Goal: Task Accomplishment & Management: Use online tool/utility

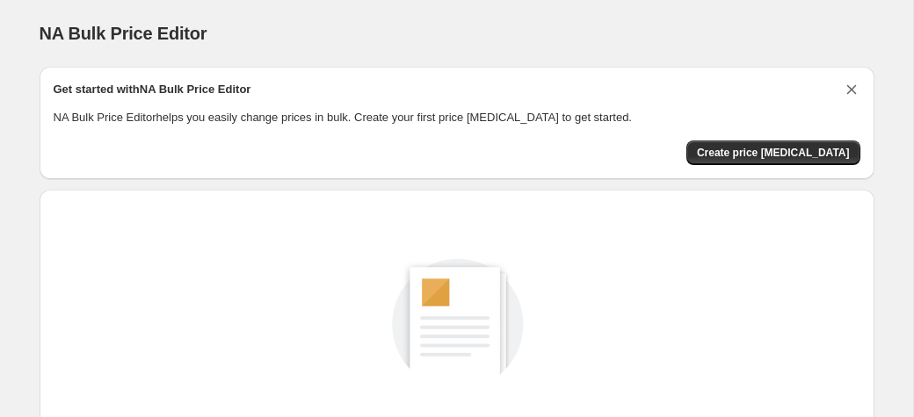
click at [847, 88] on icon "Dismiss card" at bounding box center [852, 90] width 18 height 18
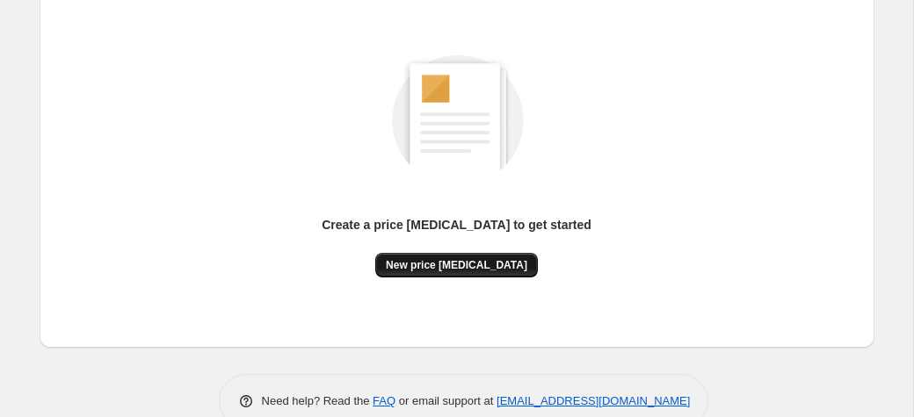
scroll to position [118, 0]
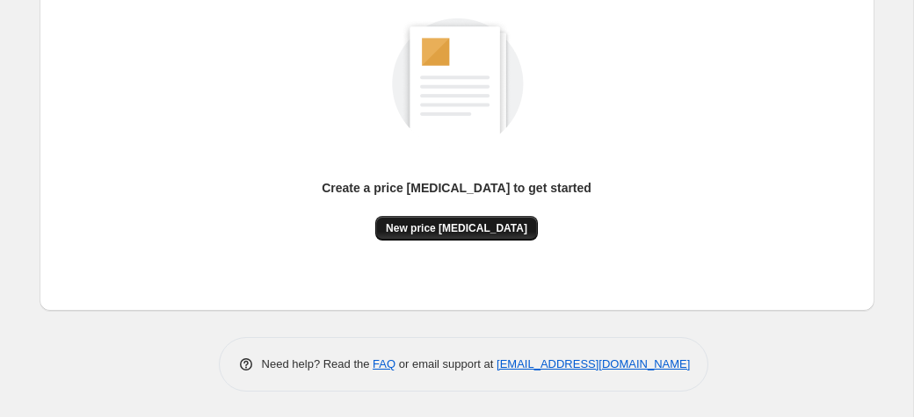
click at [477, 222] on span "New price [MEDICAL_DATA]" at bounding box center [456, 228] width 141 height 14
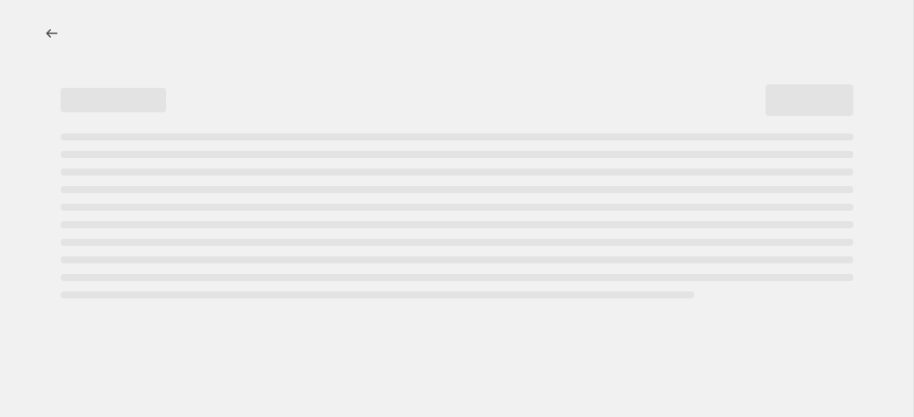
select select "percentage"
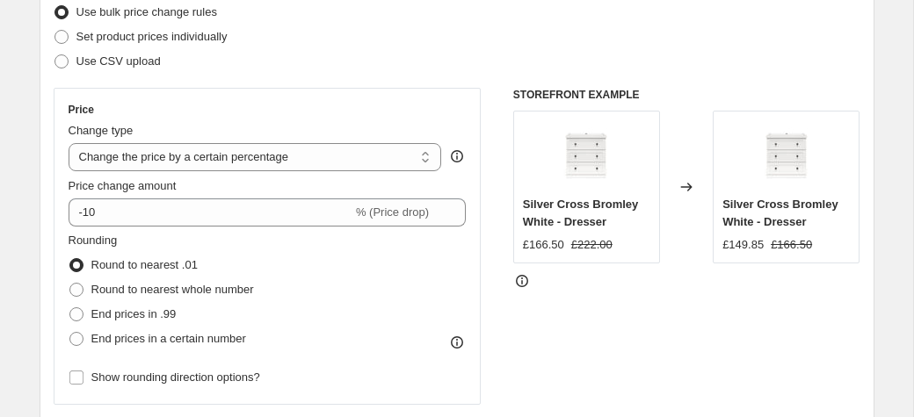
scroll to position [274, 0]
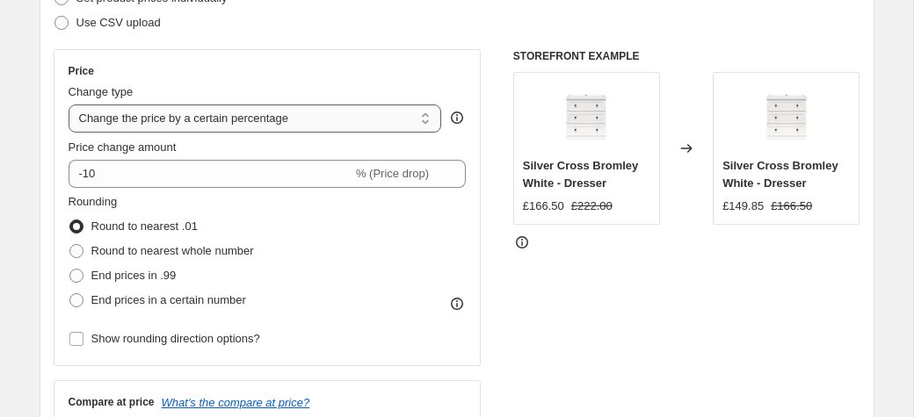
click at [69, 105] on select "Change the price to a certain amount Change the price by a certain amount Chang…" at bounding box center [256, 119] width 374 height 28
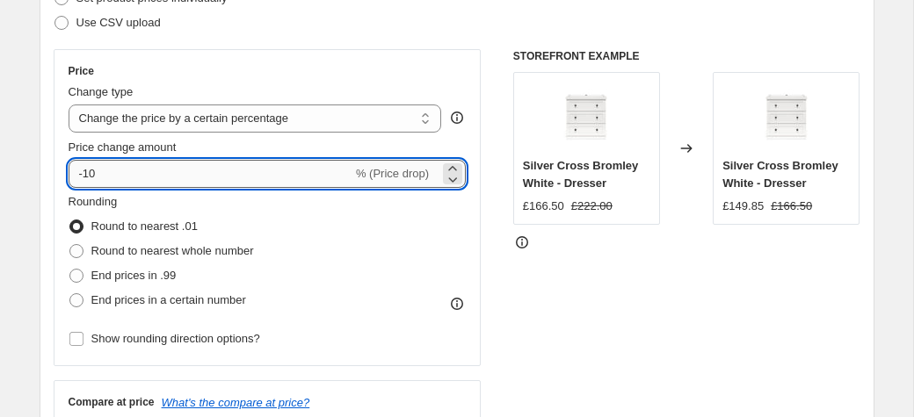
drag, startPoint x: 99, startPoint y: 180, endPoint x: 85, endPoint y: 184, distance: 14.5
click at [85, 184] on input "-10" at bounding box center [211, 174] width 284 height 28
type input "-30"
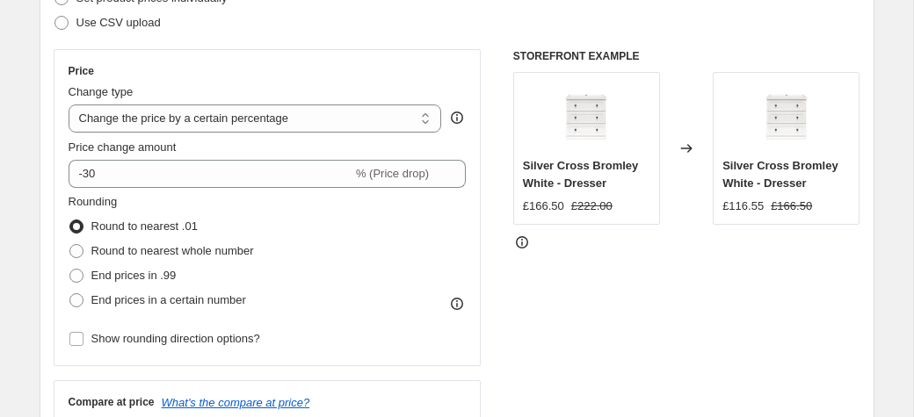
scroll to position [366, 0]
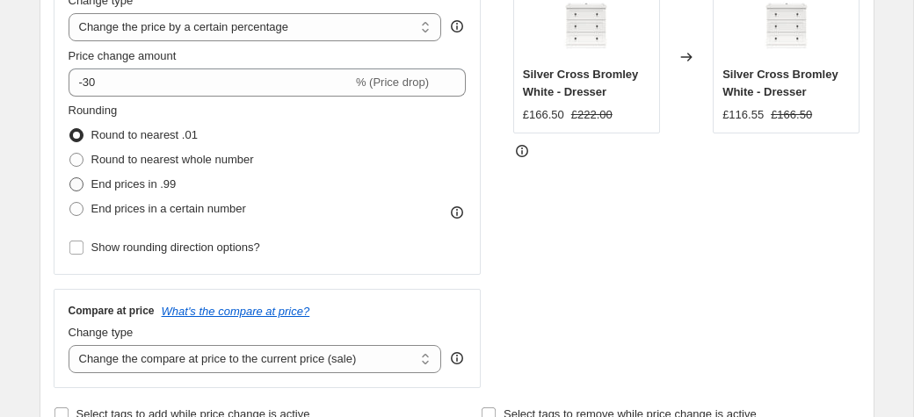
click at [79, 189] on span at bounding box center [76, 185] width 14 height 14
click at [70, 178] on input "End prices in .99" at bounding box center [69, 178] width 1 height 1
radio input "true"
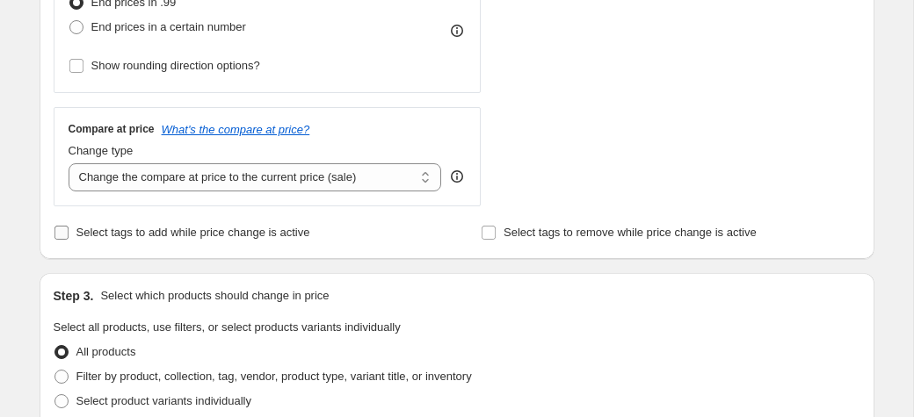
scroll to position [548, 0]
click at [69, 163] on select "Change the compare at price to the current price (sale) Change the compare at p…" at bounding box center [256, 177] width 374 height 28
click at [248, 180] on select "Change the compare at price to the current price (sale) Change the compare at p…" at bounding box center [256, 177] width 374 height 28
click at [69, 163] on select "Change the compare at price to the current price (sale) Change the compare at p…" at bounding box center [256, 177] width 374 height 28
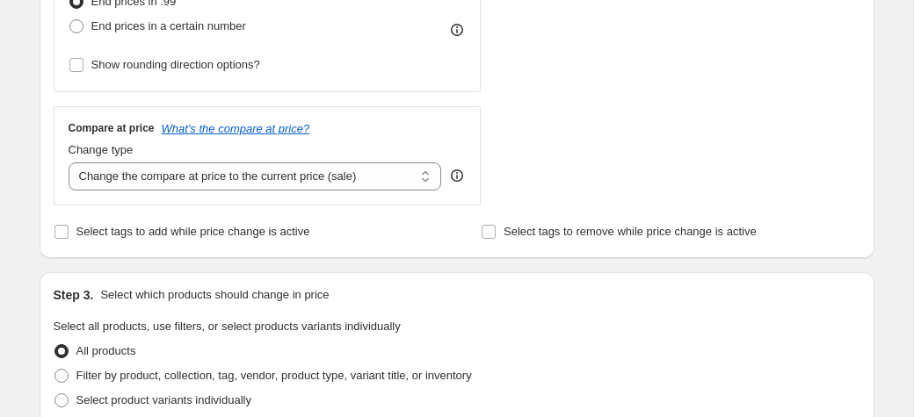
click at [579, 395] on div "Select product variants individually" at bounding box center [457, 400] width 807 height 25
click at [69, 163] on select "Change the compare at price to the current price (sale) Change the compare at p…" at bounding box center [256, 177] width 374 height 28
select select "no_change"
click option "Don't change the compare at price" at bounding box center [0, 0] width 0 height 0
click at [37, 179] on div "Step 1. Optionally give your price change job a title (eg "March 30% off sale o…" at bounding box center [449, 302] width 849 height 1597
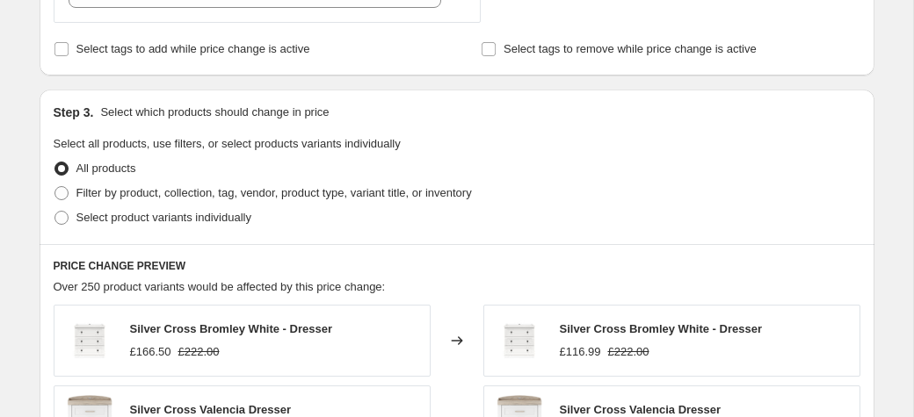
scroll to position [823, 0]
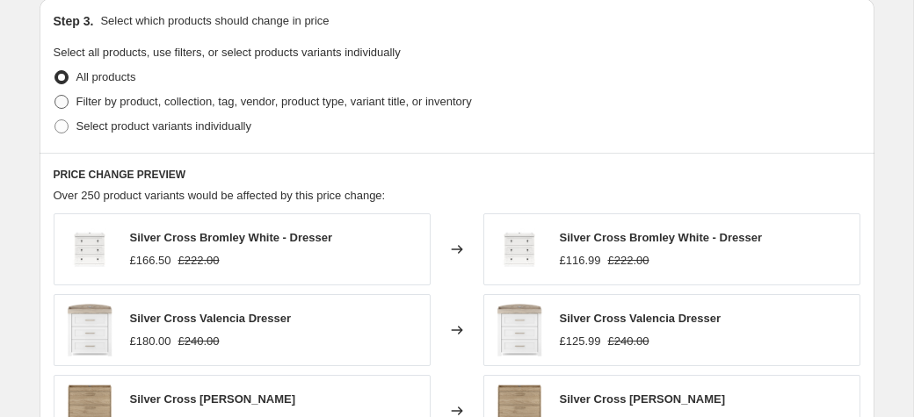
click at [64, 103] on span at bounding box center [61, 102] width 14 height 14
click at [55, 96] on input "Filter by product, collection, tag, vendor, product type, variant title, or inv…" at bounding box center [54, 95] width 1 height 1
radio input "true"
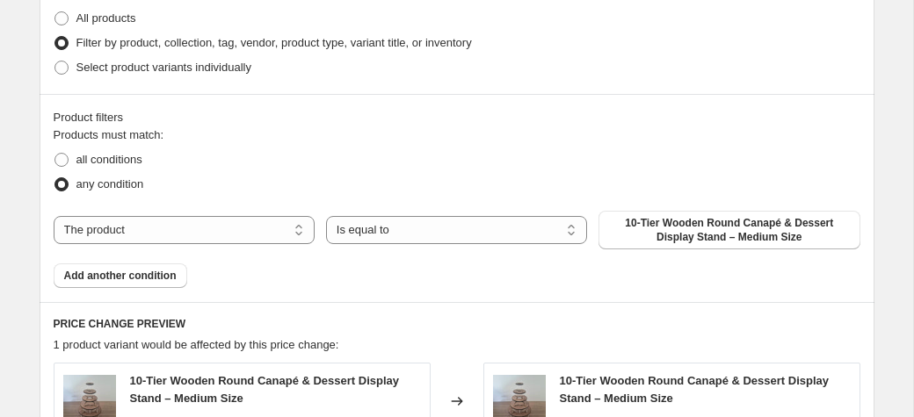
scroll to position [914, 0]
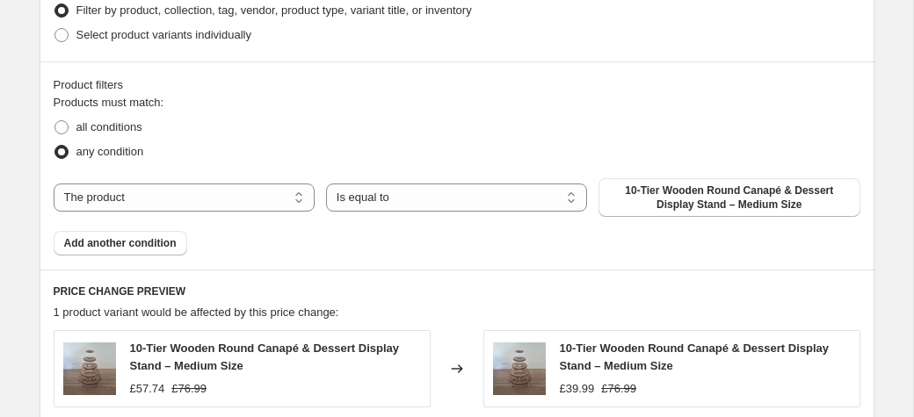
click at [370, 213] on div "The product The product's collection The product's tag The product's vendor The…" at bounding box center [457, 197] width 807 height 39
click at [54, 184] on select "The product The product's collection The product's tag The product's vendor The…" at bounding box center [184, 198] width 261 height 28
click at [242, 203] on select "The product The product's collection The product's tag The product's vendor The…" at bounding box center [184, 198] width 261 height 28
click at [63, 36] on span at bounding box center [61, 35] width 14 height 14
click at [55, 29] on input "Select product variants individually" at bounding box center [54, 28] width 1 height 1
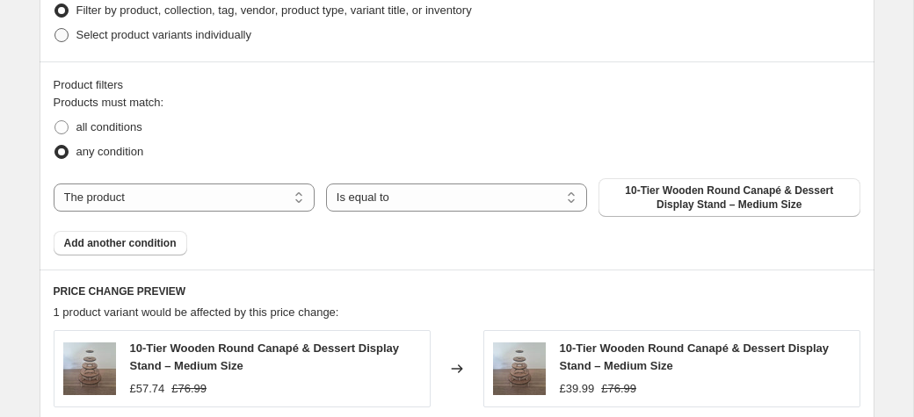
radio input "true"
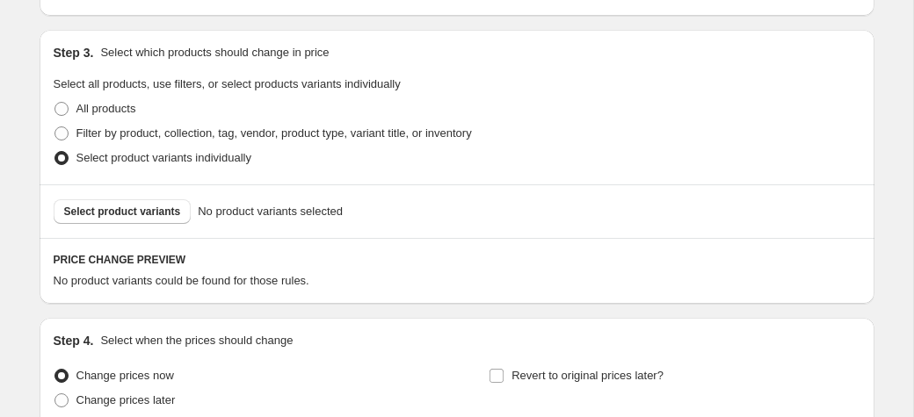
scroll to position [823, 0]
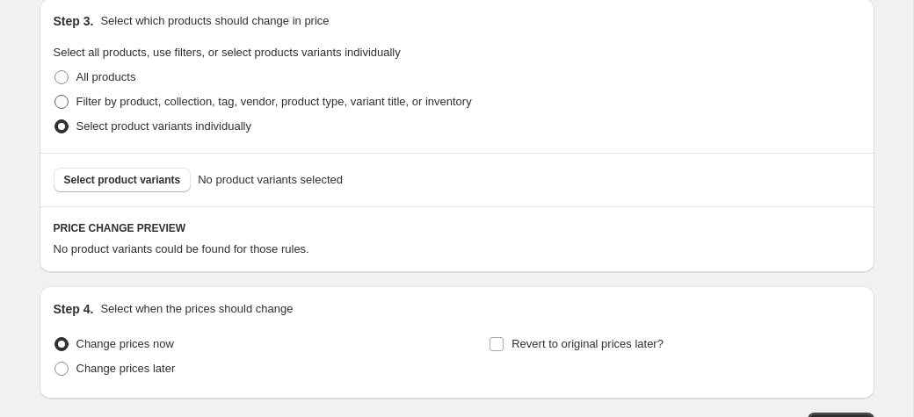
click at [57, 99] on span at bounding box center [61, 102] width 14 height 14
click at [55, 96] on input "Filter by product, collection, tag, vendor, product type, variant title, or inv…" at bounding box center [54, 95] width 1 height 1
radio input "true"
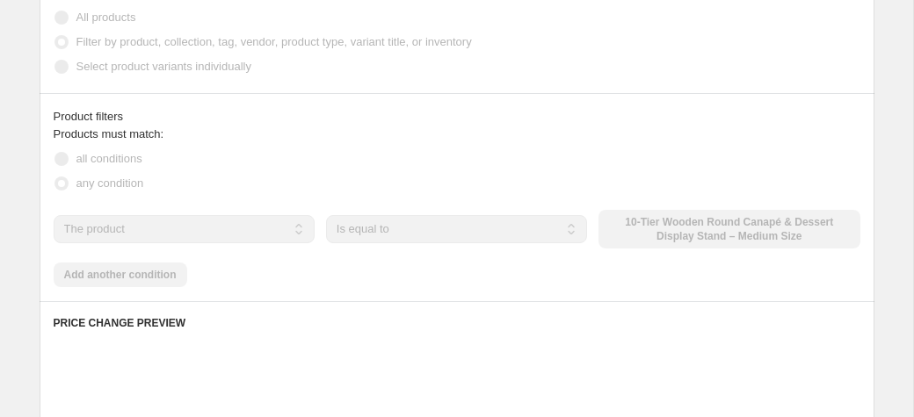
scroll to position [914, 0]
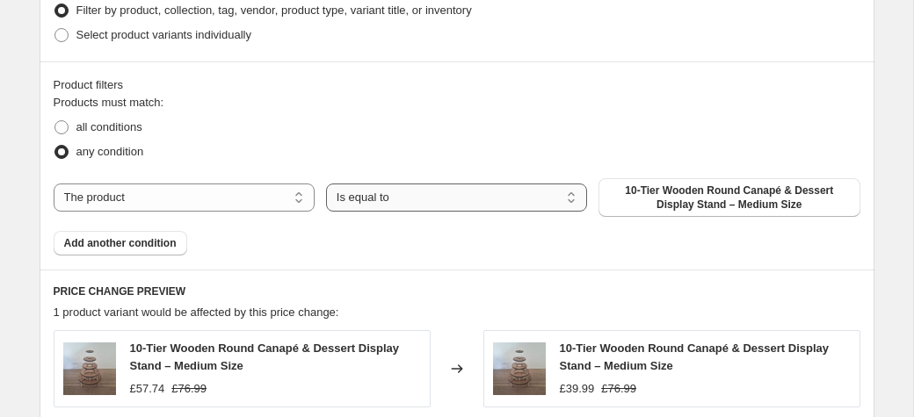
click at [326, 184] on select "Is equal to Is not equal to" at bounding box center [456, 198] width 261 height 28
click at [674, 199] on span "10-Tier Wooden Round Canapé & Dessert Display Stand – Medium Size" at bounding box center [729, 198] width 240 height 28
click at [70, 127] on label "all conditions" at bounding box center [98, 127] width 89 height 25
click at [55, 121] on input "all conditions" at bounding box center [54, 120] width 1 height 1
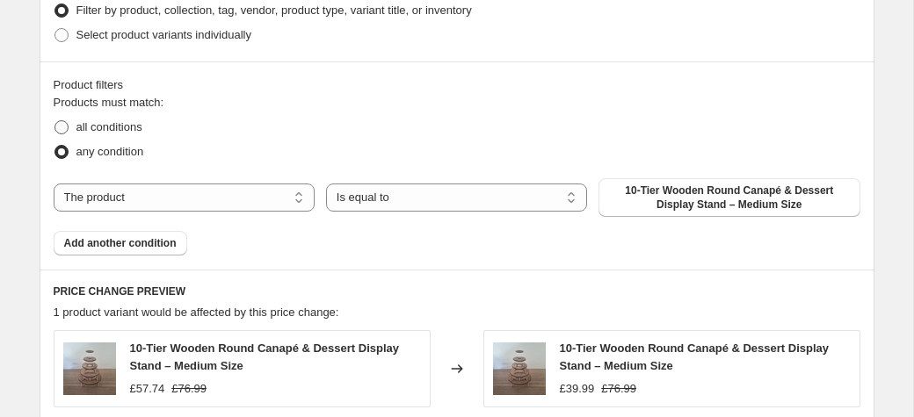
radio input "true"
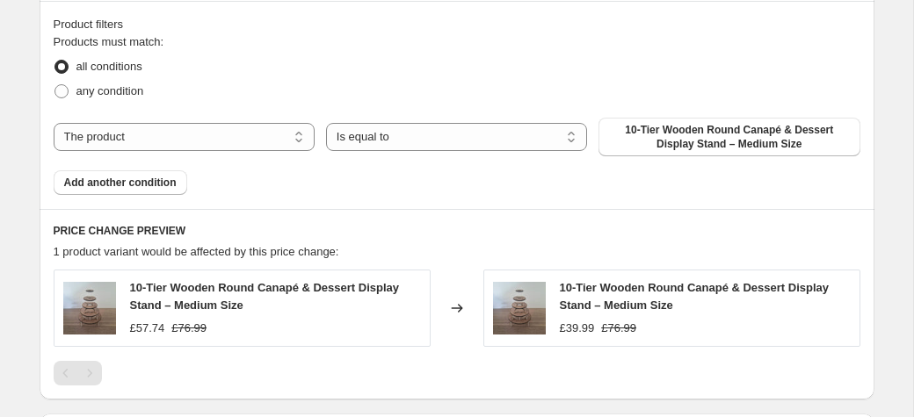
scroll to position [1005, 0]
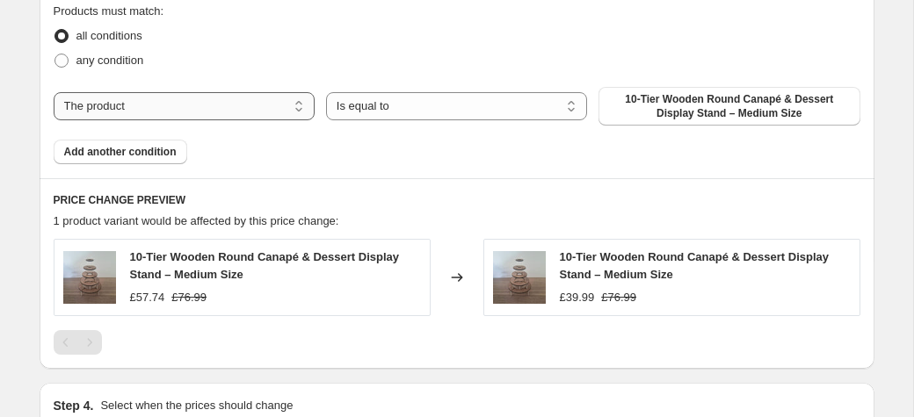
click at [54, 92] on select "The product The product's collection The product's tag The product's vendor The…" at bounding box center [184, 106] width 261 height 28
click at [113, 115] on select "The product The product's collection The product's tag The product's vendor The…" at bounding box center [184, 106] width 261 height 28
click at [54, 92] on select "The product The product's collection The product's tag The product's vendor The…" at bounding box center [184, 106] width 261 height 28
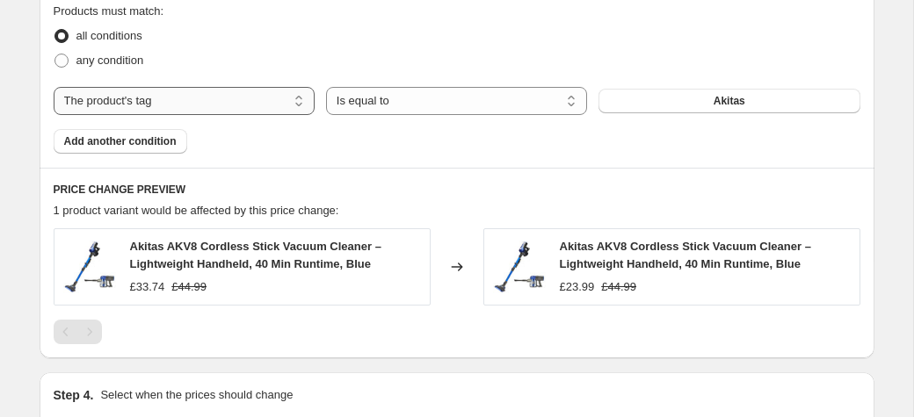
click at [54, 87] on select "The product The product's collection The product's tag The product's vendor The…" at bounding box center [184, 101] width 261 height 28
select select "collection"
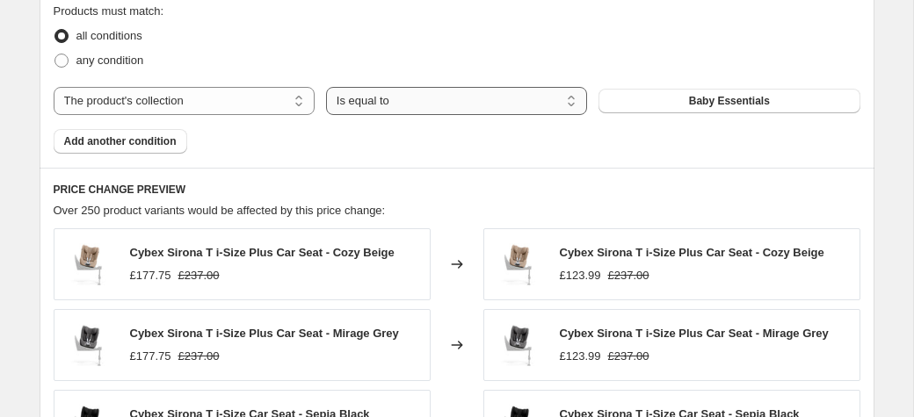
click at [326, 87] on select "Is equal to Is not equal to" at bounding box center [456, 101] width 261 height 28
click at [712, 92] on button "Baby Essentials" at bounding box center [729, 101] width 261 height 25
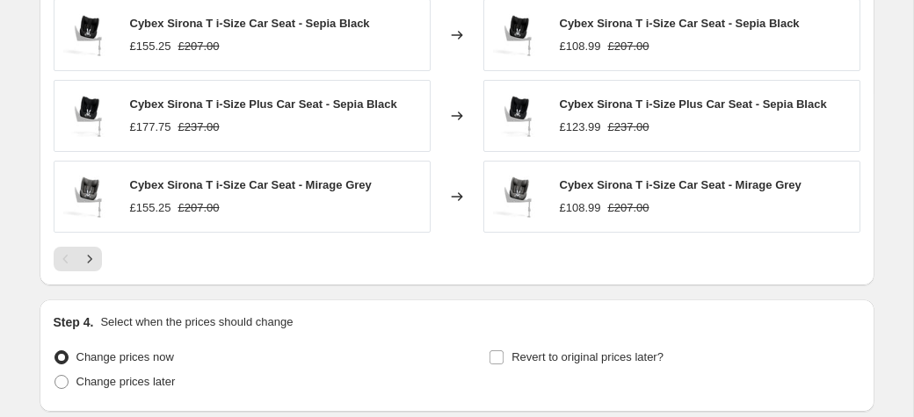
scroll to position [1533, 0]
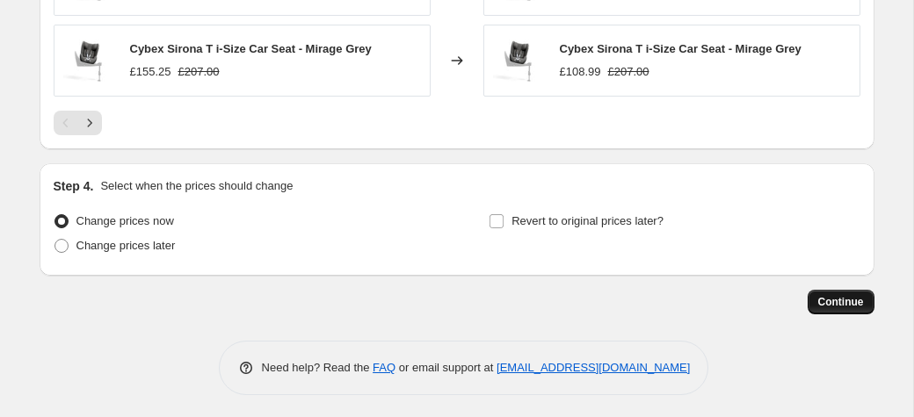
click at [846, 295] on span "Continue" at bounding box center [841, 302] width 46 height 14
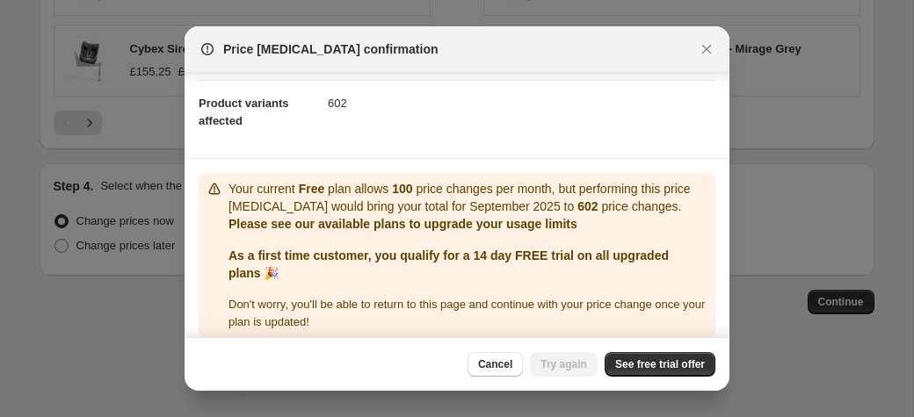
scroll to position [194, 0]
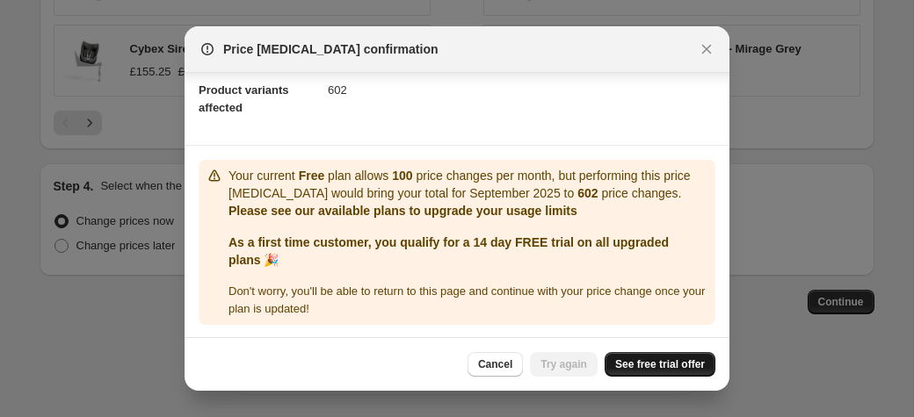
click at [672, 366] on span "See free trial offer" at bounding box center [660, 365] width 90 height 14
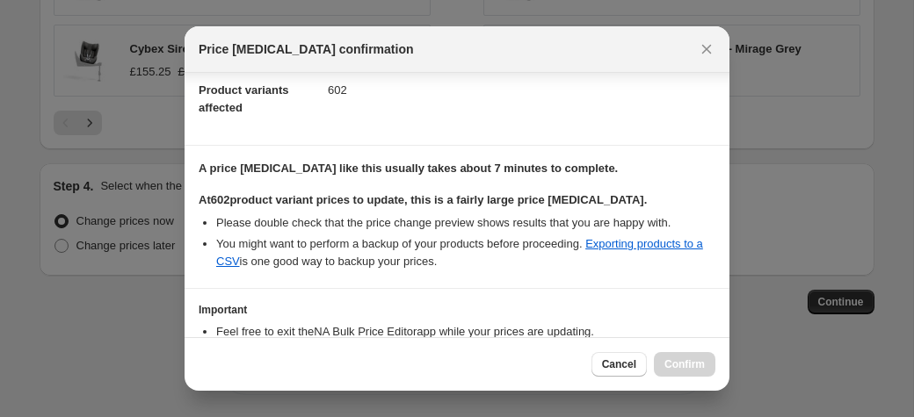
select select "percentage"
select select "no_change"
select select "collection"
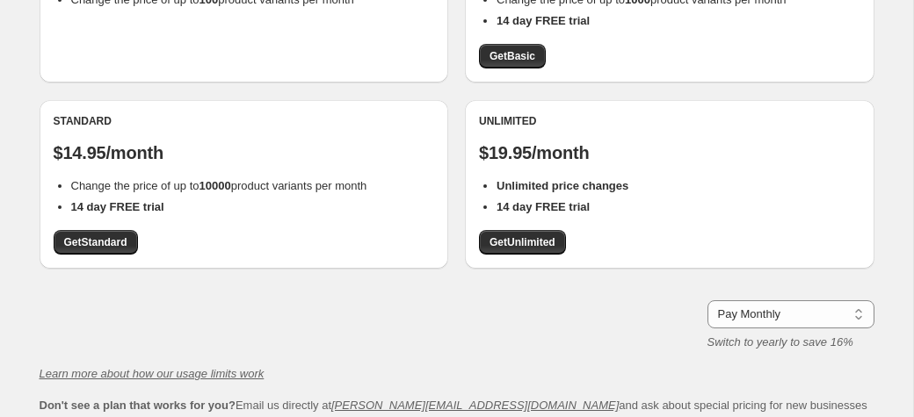
scroll to position [274, 0]
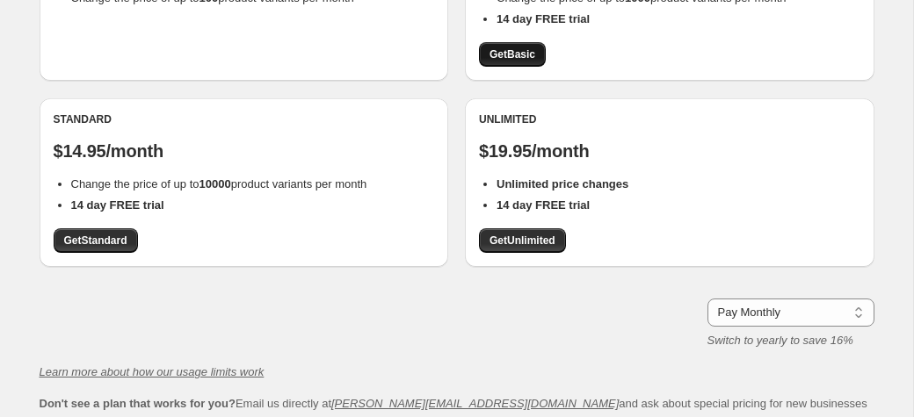
click at [487, 55] on link "Get Basic" at bounding box center [512, 54] width 67 height 25
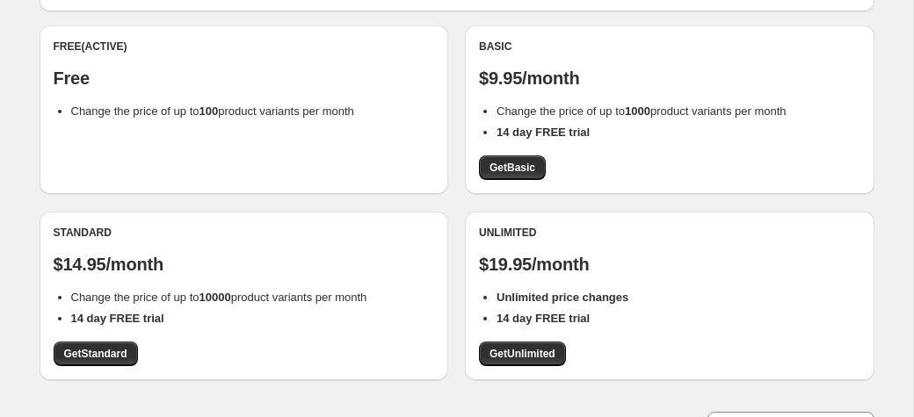
scroll to position [91, 0]
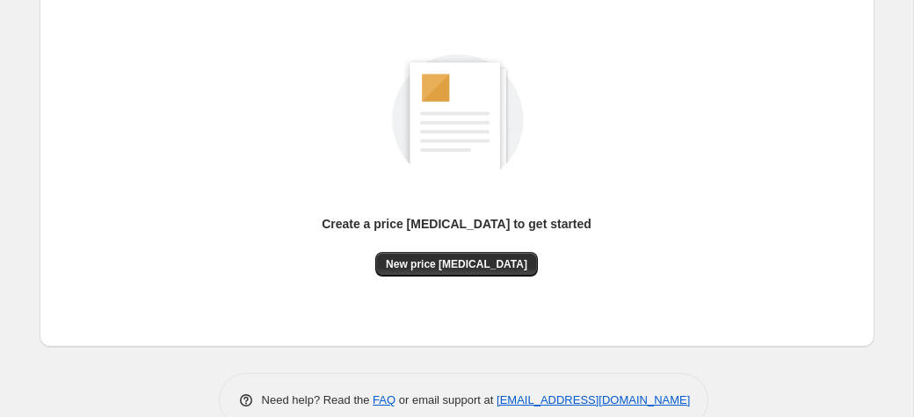
scroll to position [118, 0]
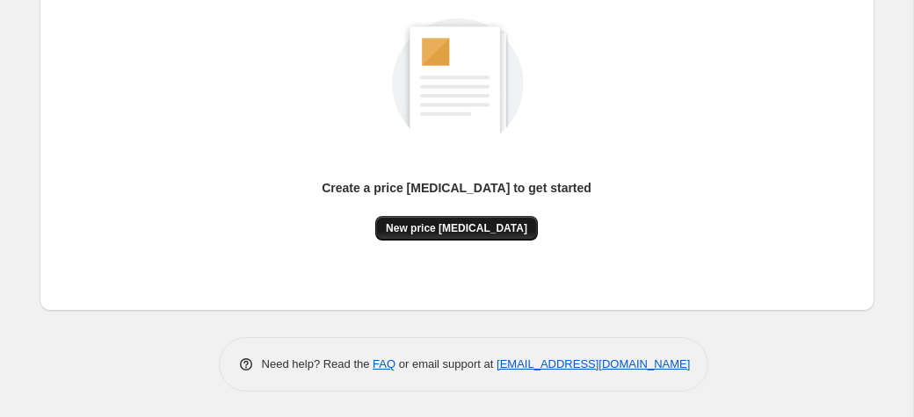
click at [451, 231] on span "New price [MEDICAL_DATA]" at bounding box center [456, 228] width 141 height 14
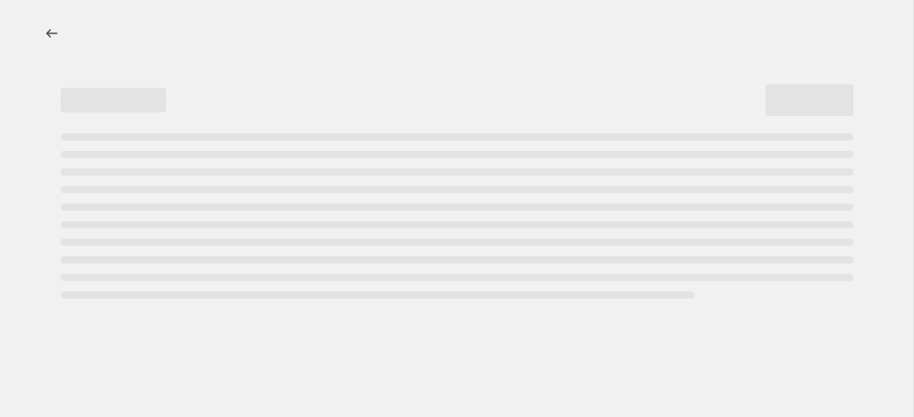
select select "percentage"
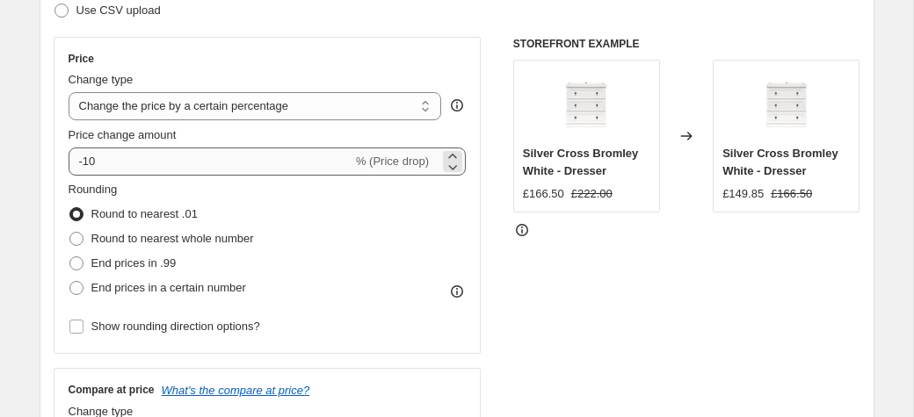
scroll to position [274, 0]
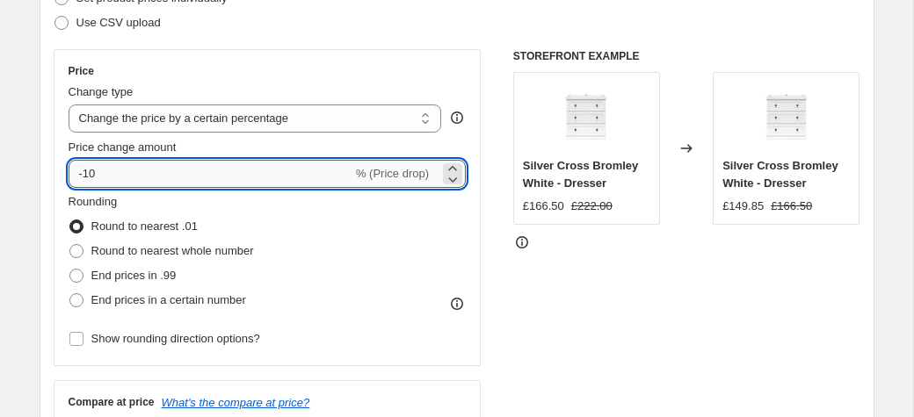
drag, startPoint x: 111, startPoint y: 173, endPoint x: 70, endPoint y: 177, distance: 40.6
click at [70, 177] on input "-10" at bounding box center [211, 174] width 284 height 28
click at [112, 173] on input "-10" at bounding box center [211, 174] width 284 height 28
type input "-1"
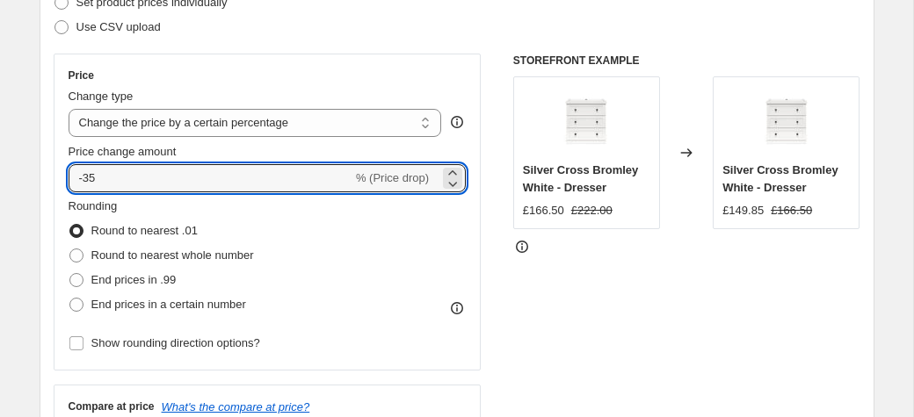
scroll to position [366, 0]
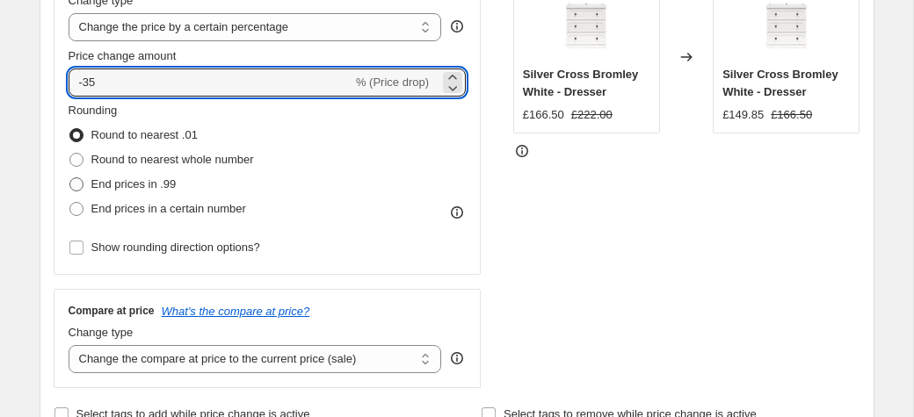
type input "-35"
click at [76, 188] on span at bounding box center [76, 185] width 14 height 14
click at [70, 178] on input "End prices in .99" at bounding box center [69, 178] width 1 height 1
radio input "true"
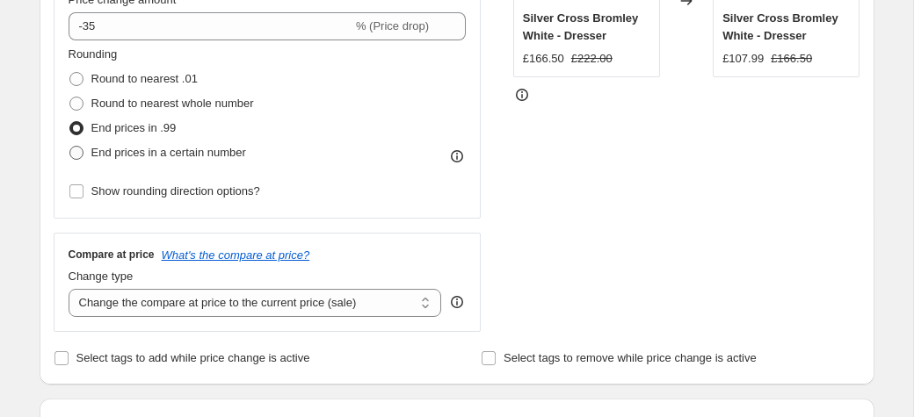
scroll to position [457, 0]
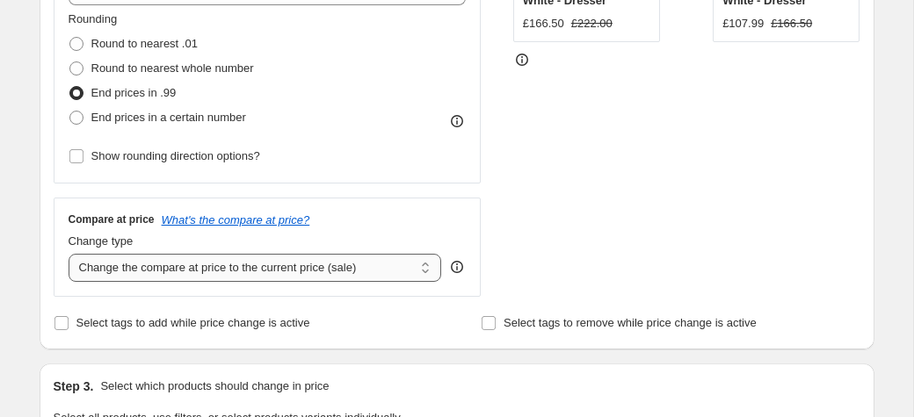
click at [69, 254] on select "Change the compare at price to the current price (sale) Change the compare at p…" at bounding box center [256, 268] width 374 height 28
click option "Don't change the compare at price" at bounding box center [0, 0] width 0 height 0
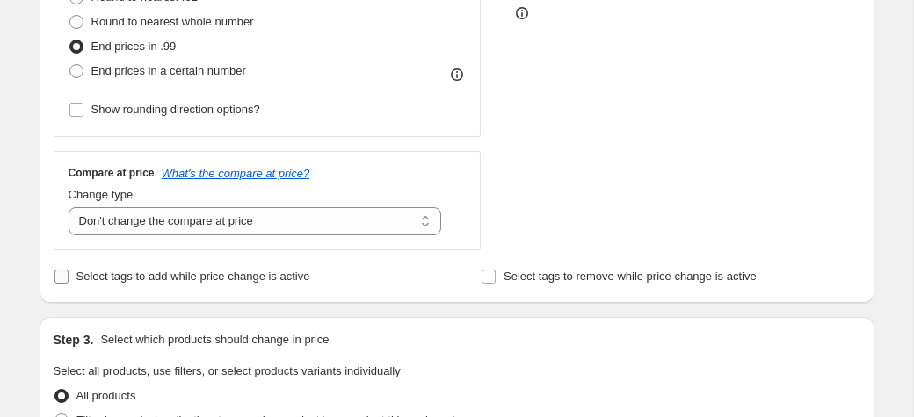
scroll to position [548, 0]
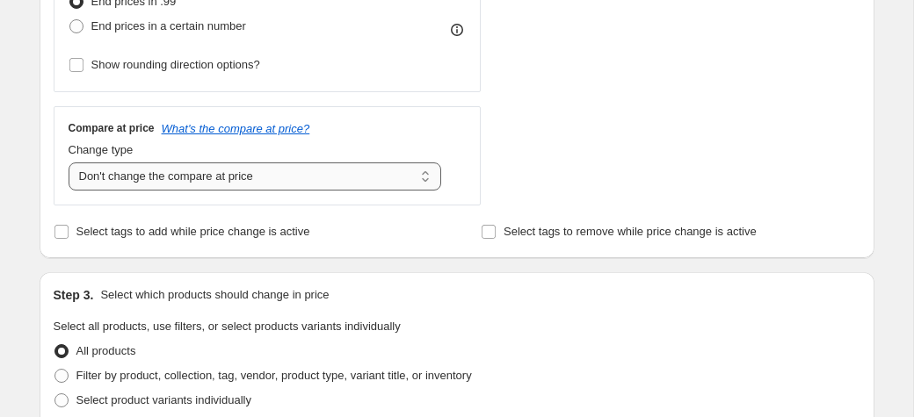
click at [69, 163] on select "Change the compare at price to the current price (sale) Change the compare at p…" at bounding box center [256, 177] width 374 height 28
select select "remove"
click option "Remove the compare at price" at bounding box center [0, 0] width 0 height 0
click at [31, 171] on div "Step 1. Optionally give your price change job a title (eg "March 30% off sale o…" at bounding box center [449, 302] width 849 height 1597
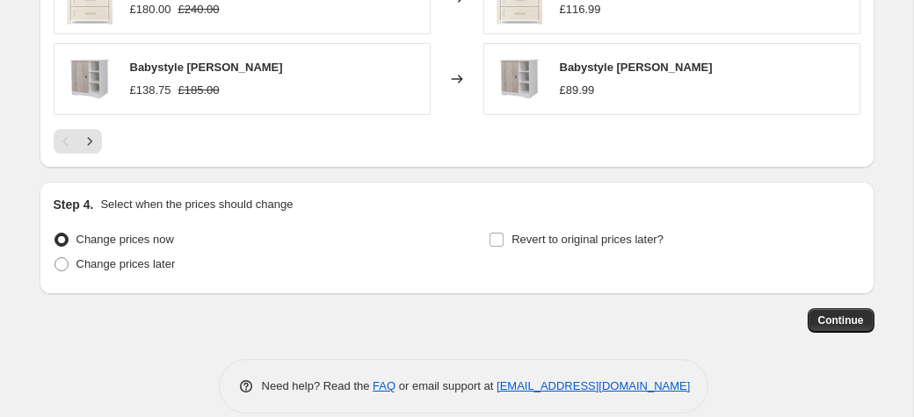
scroll to position [1336, 0]
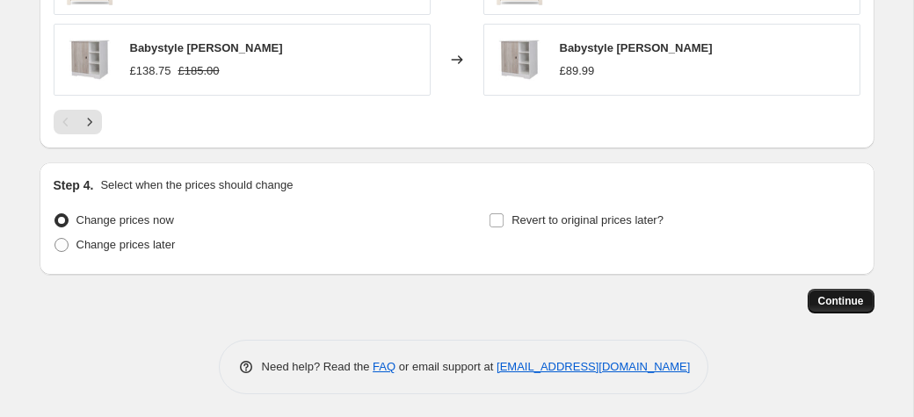
click at [826, 294] on span "Continue" at bounding box center [841, 301] width 46 height 14
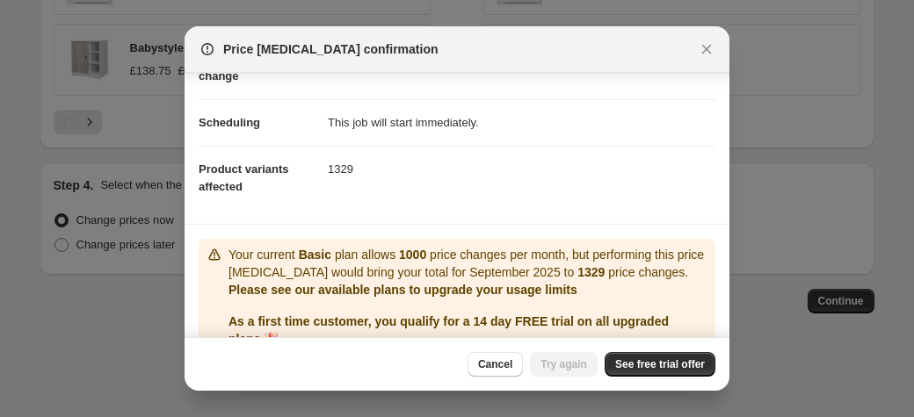
scroll to position [11, 0]
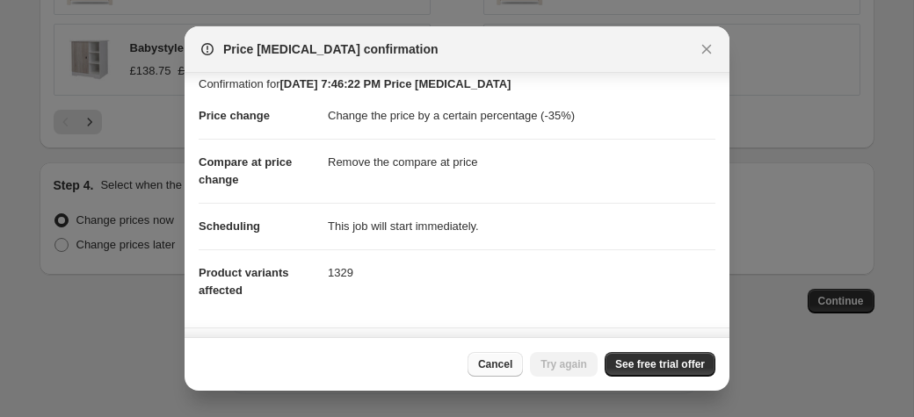
click at [490, 370] on span "Cancel" at bounding box center [495, 365] width 34 height 14
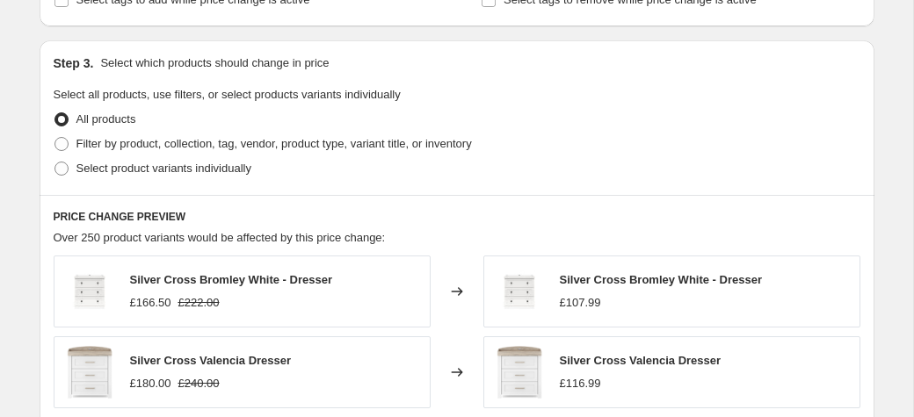
scroll to position [787, 0]
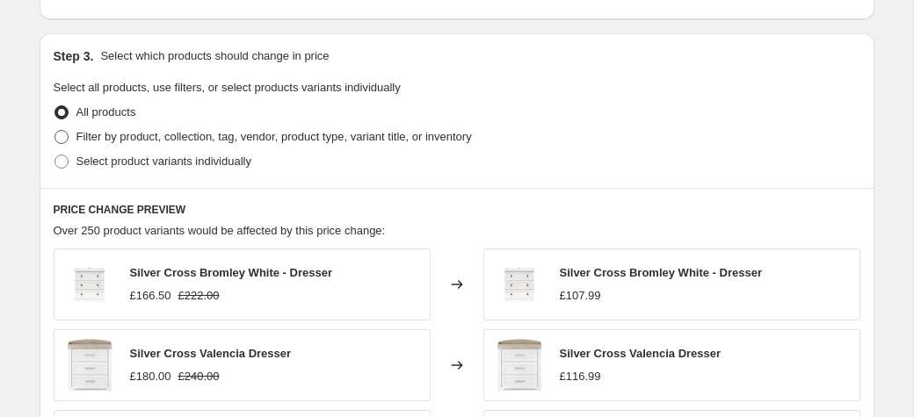
click at [58, 135] on span at bounding box center [61, 137] width 14 height 14
click at [55, 131] on input "Filter by product, collection, tag, vendor, product type, variant title, or inv…" at bounding box center [54, 130] width 1 height 1
radio input "true"
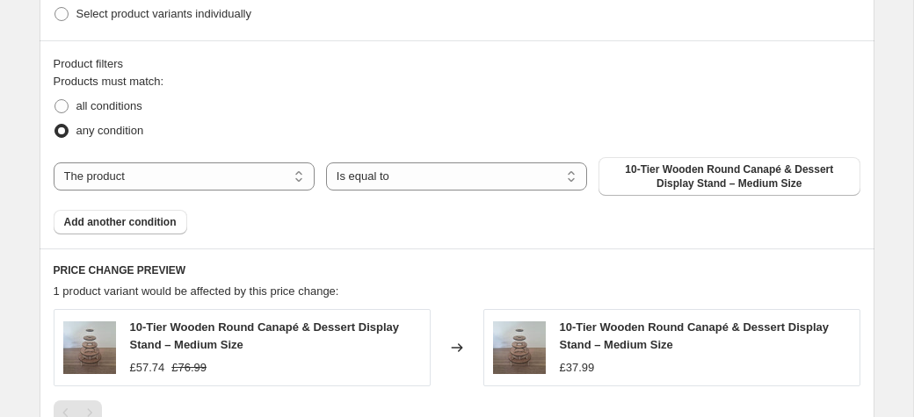
scroll to position [970, 0]
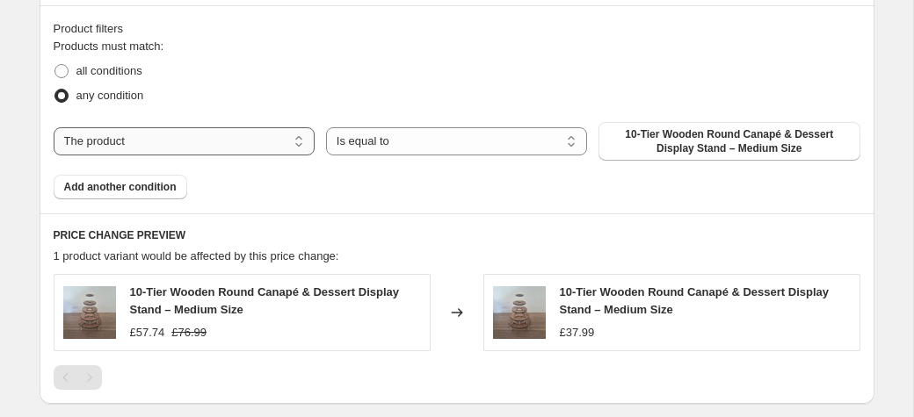
click at [54, 127] on select "The product The product's collection The product's tag The product's vendor The…" at bounding box center [184, 141] width 261 height 28
select select "collection"
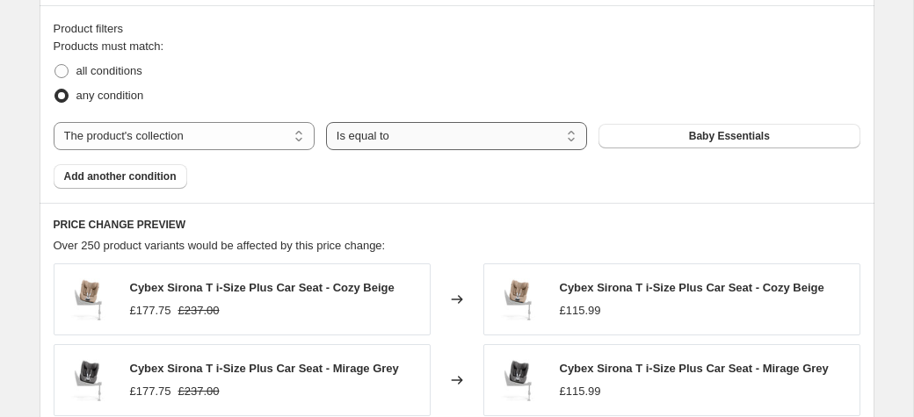
click at [326, 122] on select "Is equal to Is not equal to" at bounding box center [456, 136] width 261 height 28
click at [388, 139] on select "Is equal to Is not equal to" at bounding box center [456, 136] width 261 height 28
click at [676, 125] on button "Baby Essentials" at bounding box center [729, 136] width 261 height 25
click at [54, 71] on span at bounding box center [61, 71] width 14 height 14
click at [54, 65] on input "all conditions" at bounding box center [54, 64] width 1 height 1
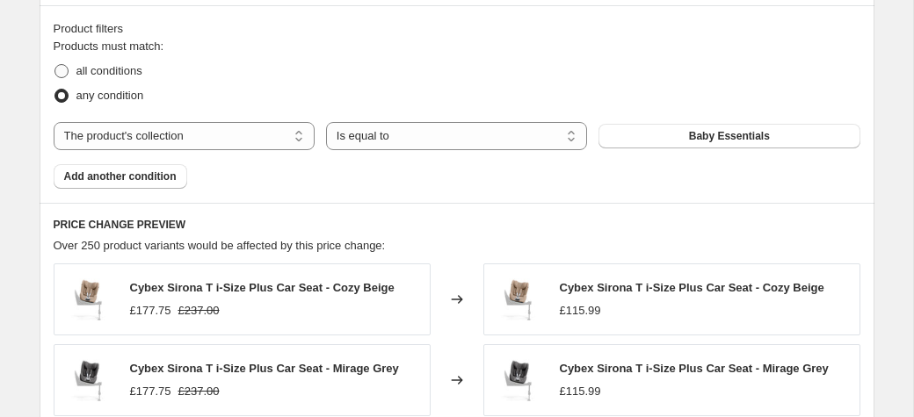
radio input "true"
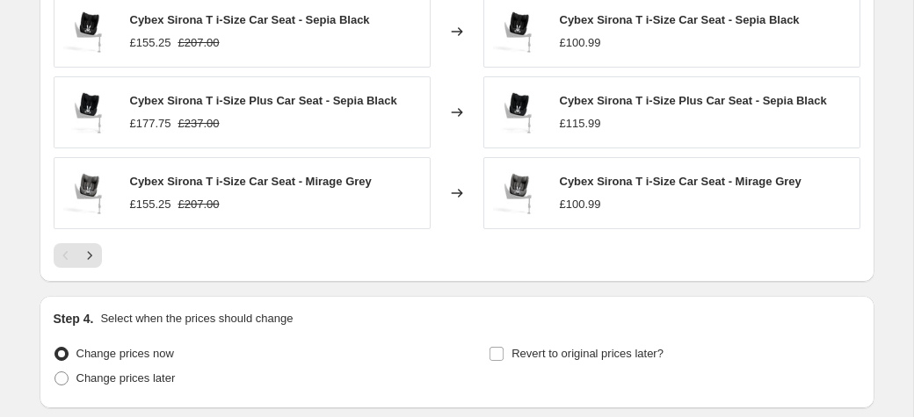
scroll to position [1533, 0]
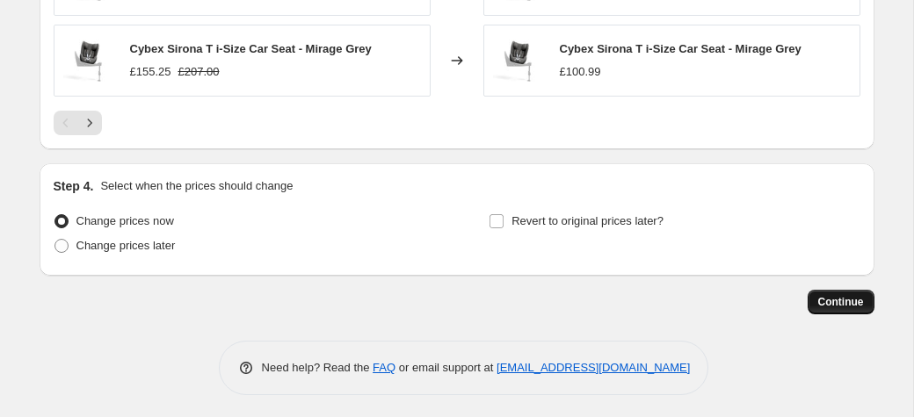
click at [826, 298] on span "Continue" at bounding box center [841, 302] width 46 height 14
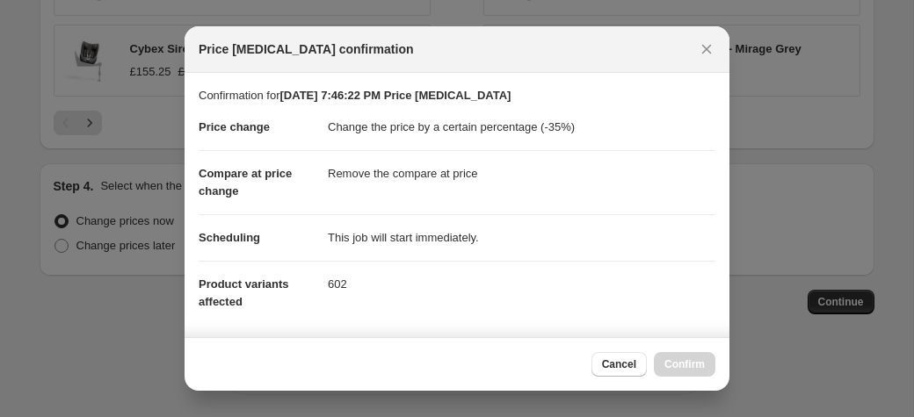
scroll to position [328, 0]
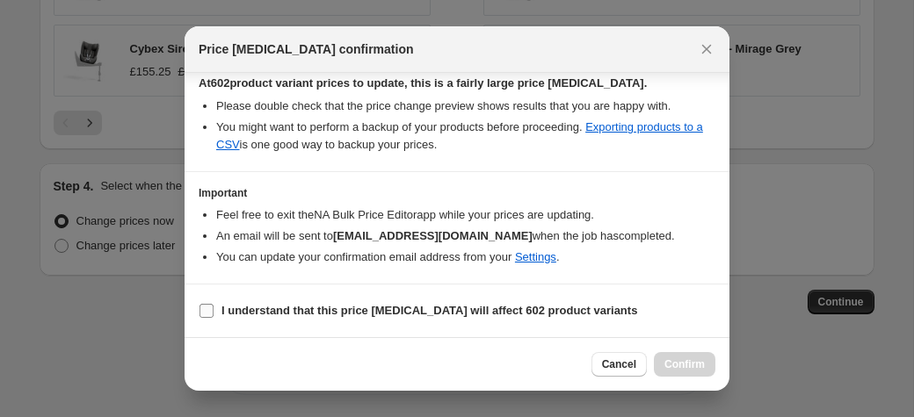
click at [294, 315] on b "I understand that this price [MEDICAL_DATA] will affect 602 product variants" at bounding box center [429, 310] width 416 height 13
click at [214, 315] on input "I understand that this price [MEDICAL_DATA] will affect 602 product variants" at bounding box center [207, 311] width 14 height 14
checkbox input "true"
click at [685, 367] on span "Confirm" at bounding box center [684, 365] width 40 height 14
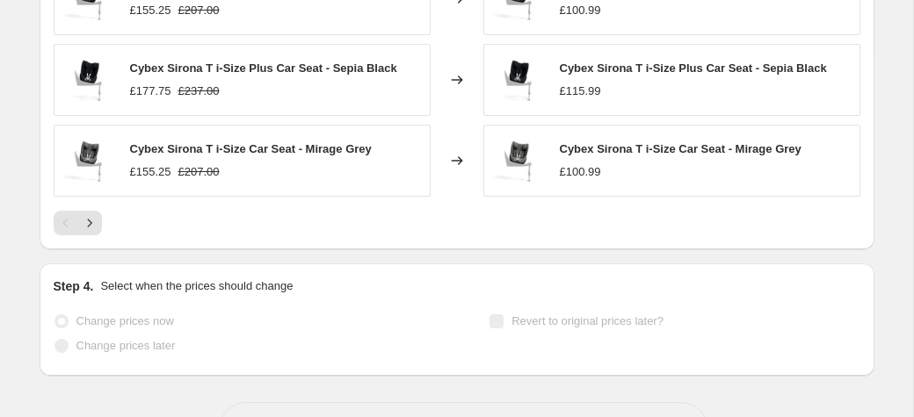
scroll to position [1529, 0]
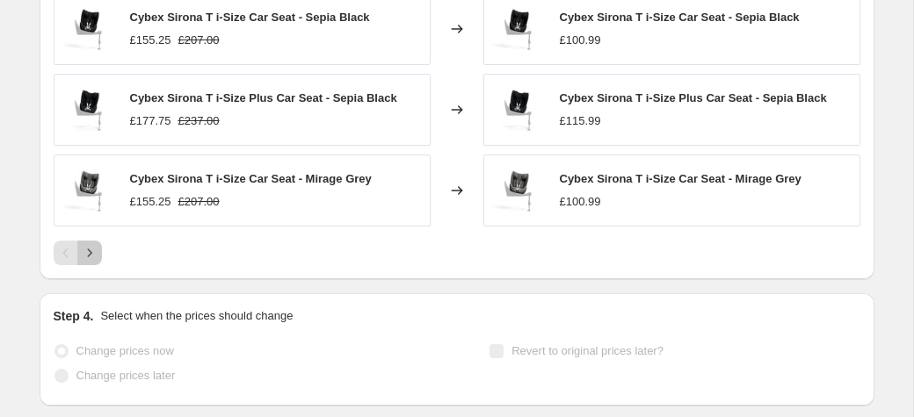
drag, startPoint x: 89, startPoint y: 249, endPoint x: 165, endPoint y: 262, distance: 77.6
click at [91, 248] on icon "Next" at bounding box center [90, 253] width 18 height 18
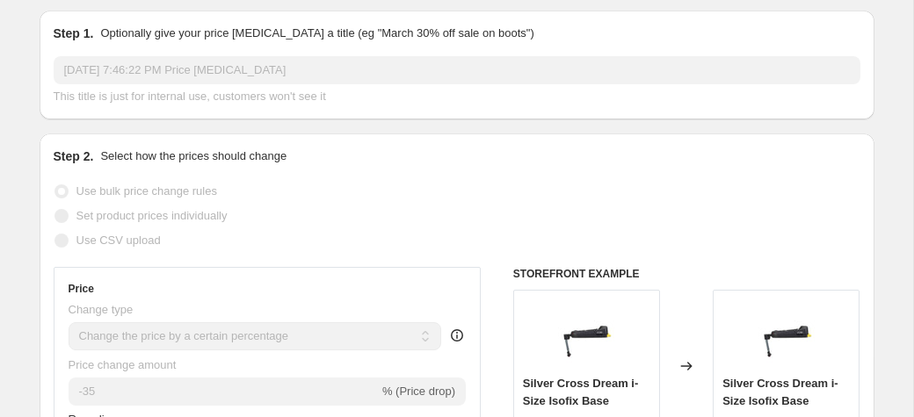
scroll to position [0, 0]
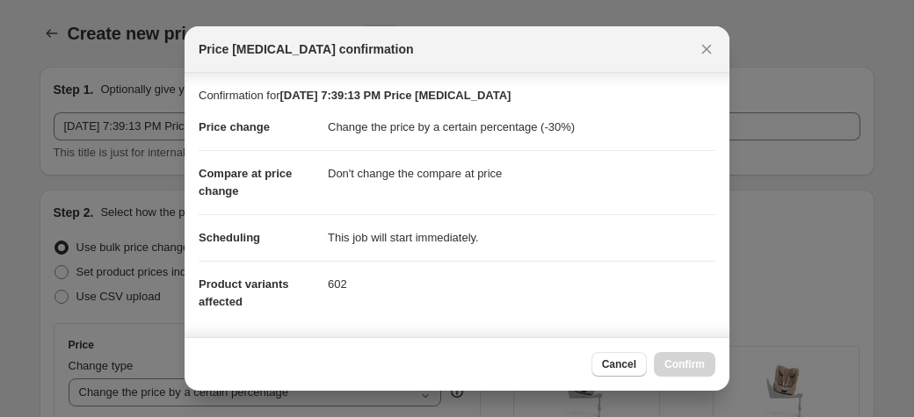
select select "percentage"
select select "no_change"
select select "collection"
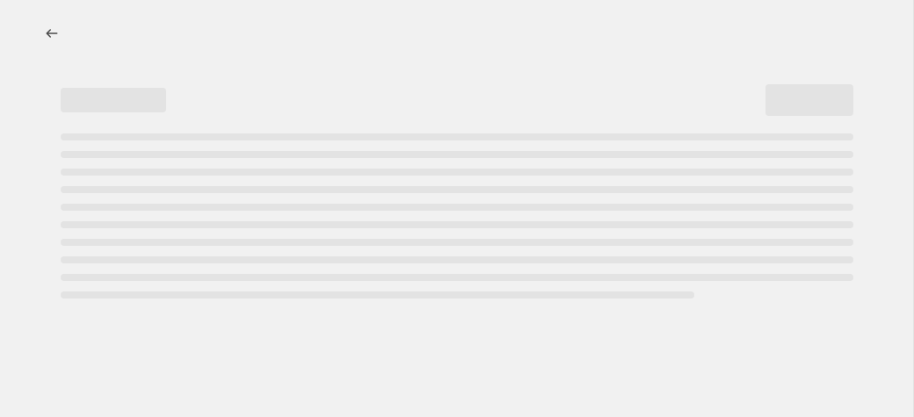
select select "percentage"
select select "remove"
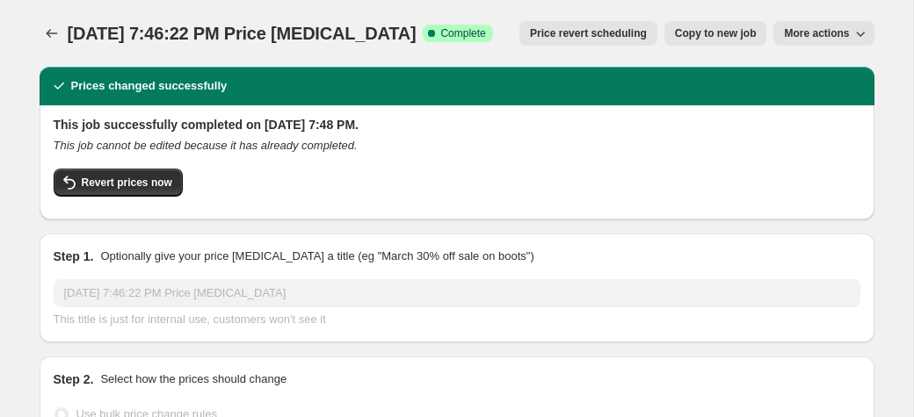
select select "collection"
